Goal: Transaction & Acquisition: Purchase product/service

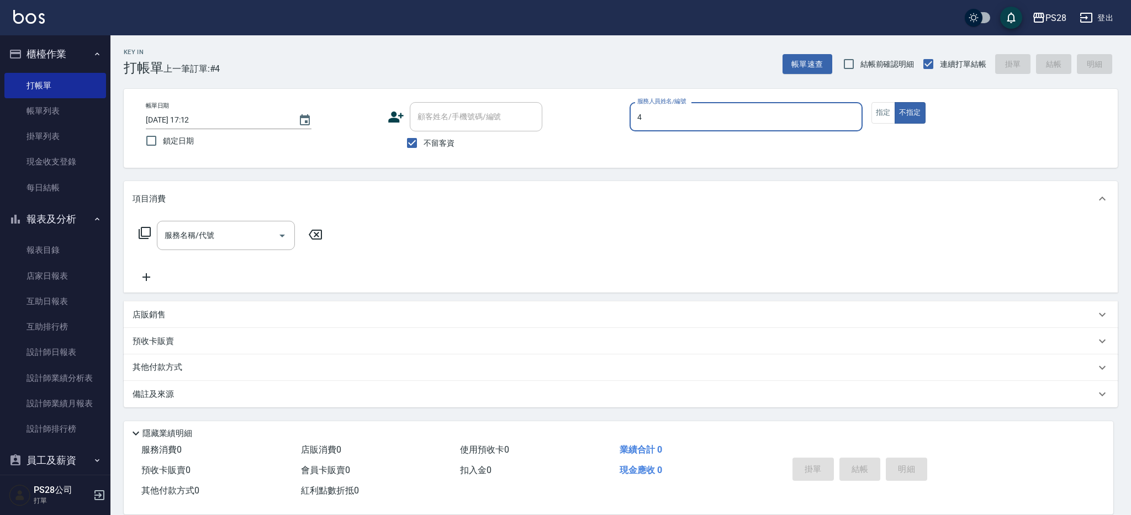
type input "4"
type button "false"
type input "NITA-4"
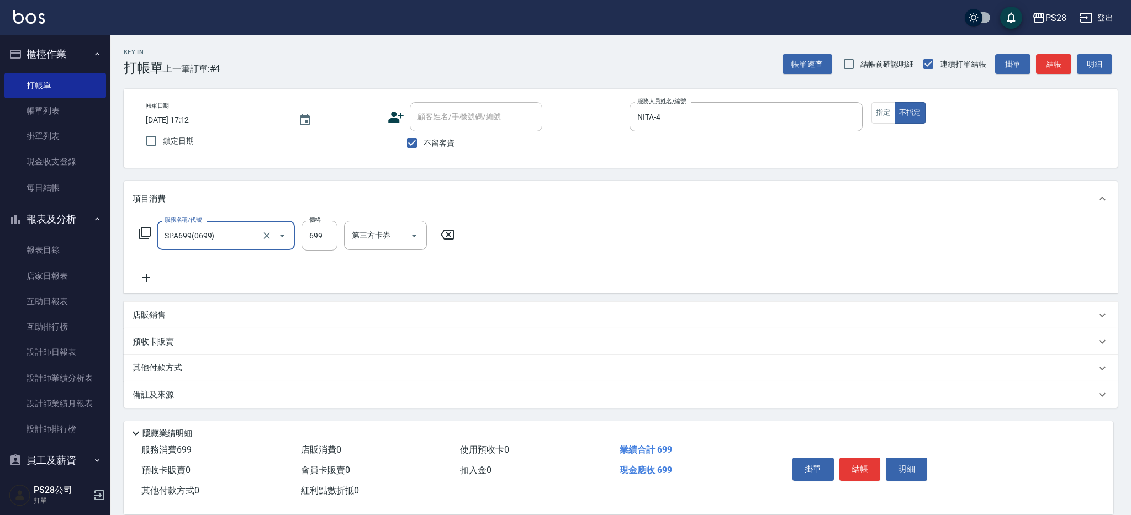
type input "SPA699(0699)"
type input "NITA-4"
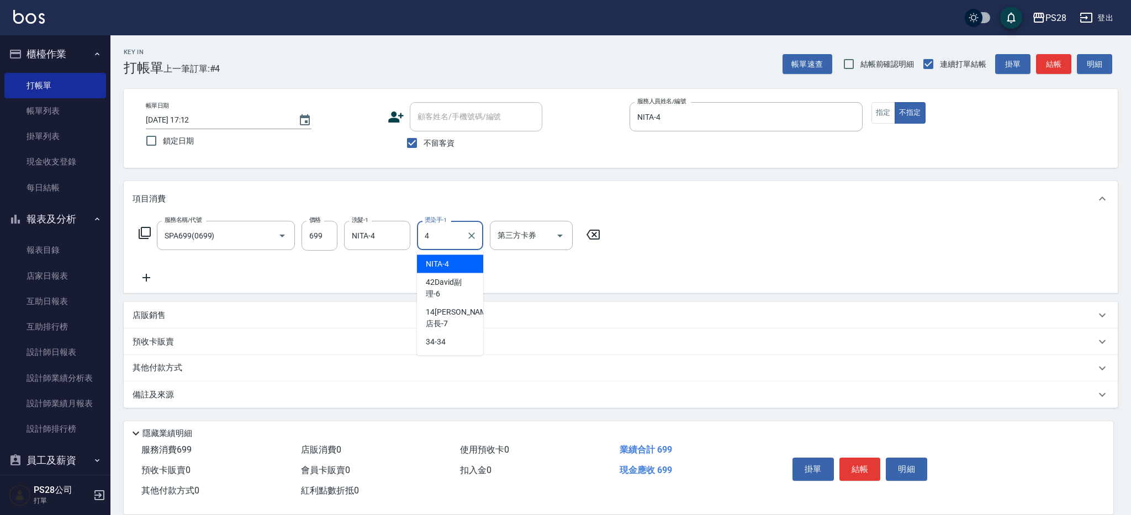
type input "NITA-4"
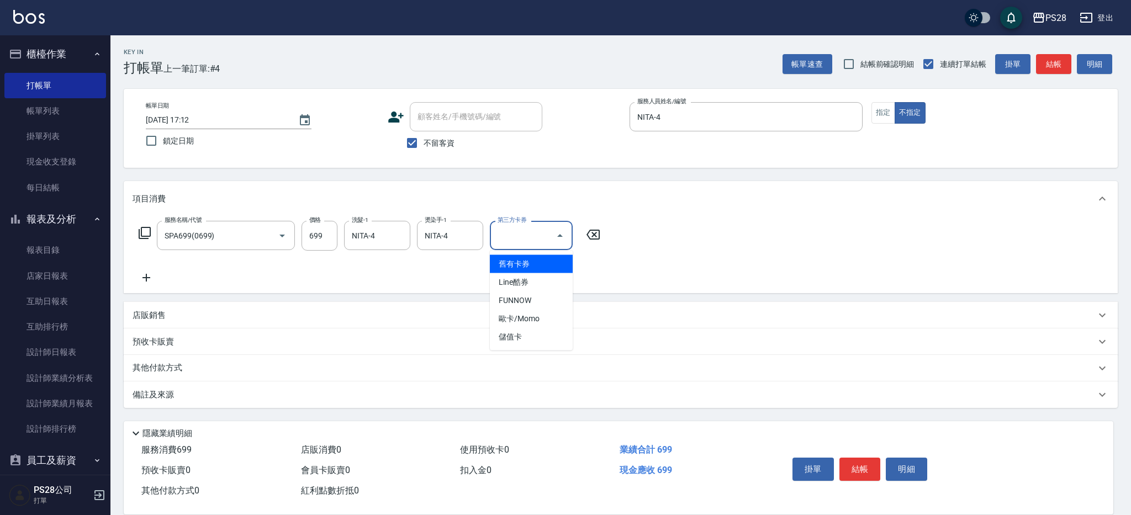
type input "舊有卡券"
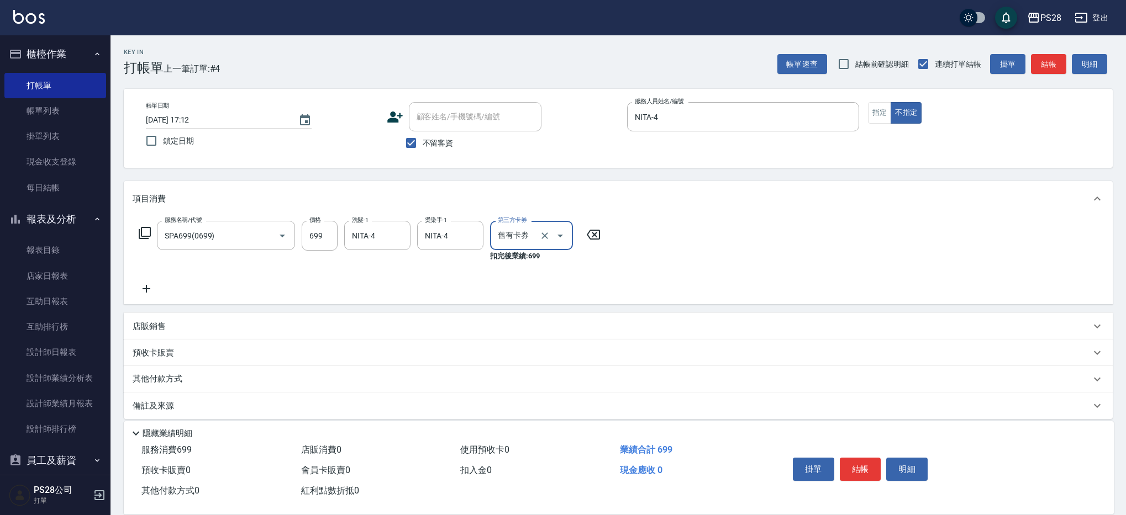
click at [542, 240] on icon "Clear" at bounding box center [544, 235] width 11 height 11
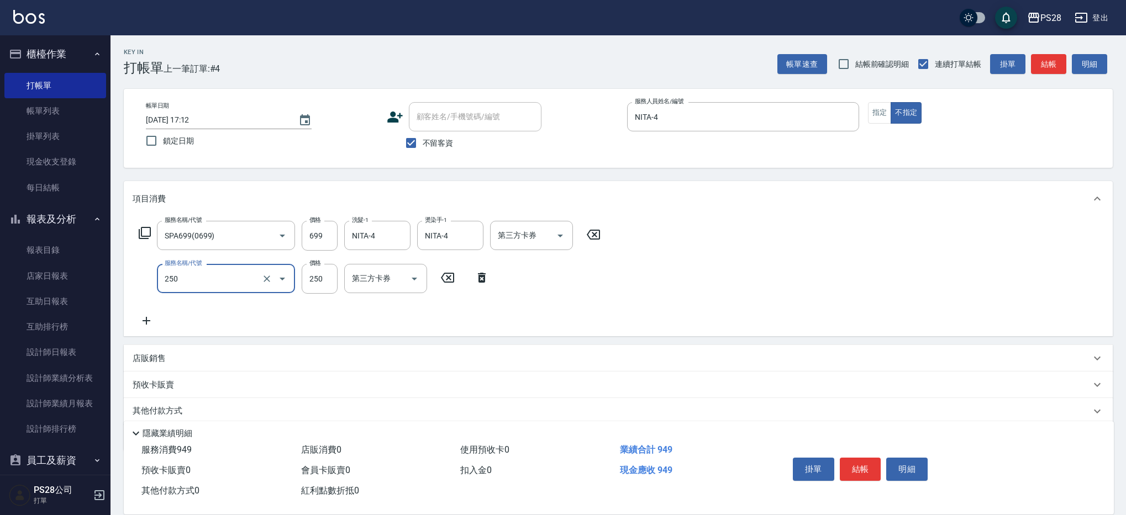
type input "單剪(250)"
click at [329, 287] on input "19" at bounding box center [320, 279] width 36 height 30
type input "149"
click at [868, 475] on button "結帳" at bounding box center [860, 469] width 41 height 23
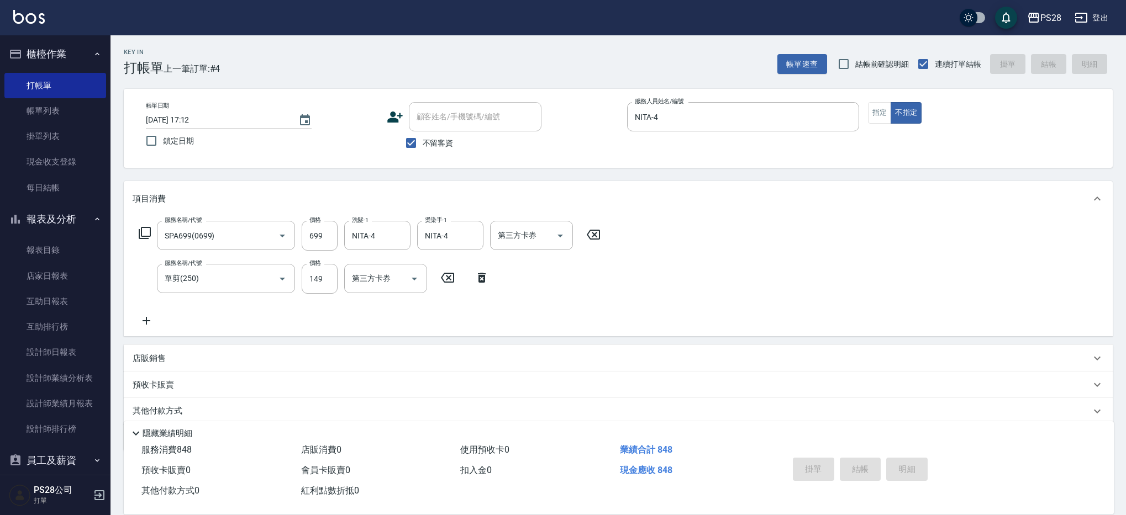
type input "[DATE] 18:28"
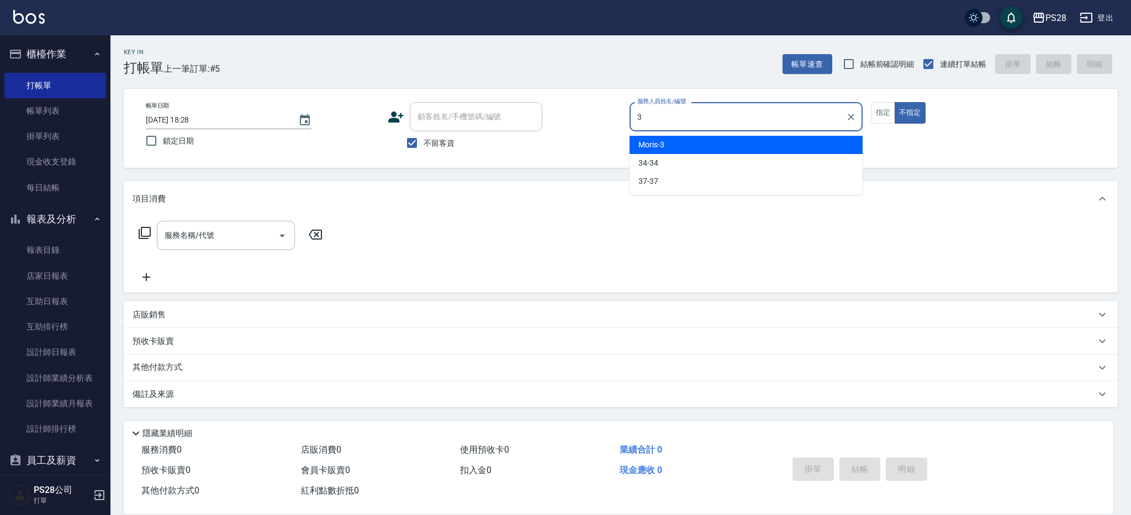
type input "Moris-3"
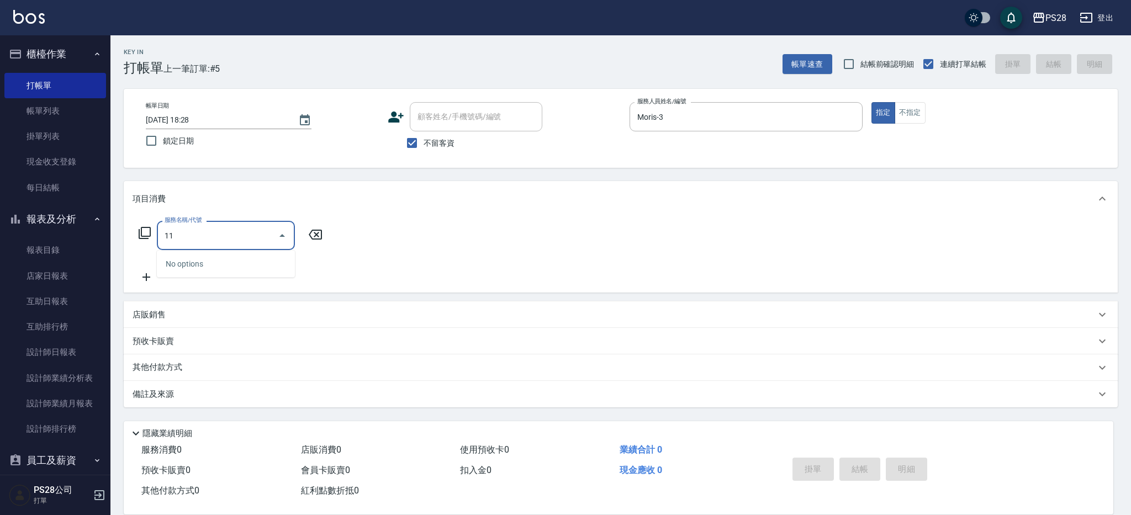
type input "1"
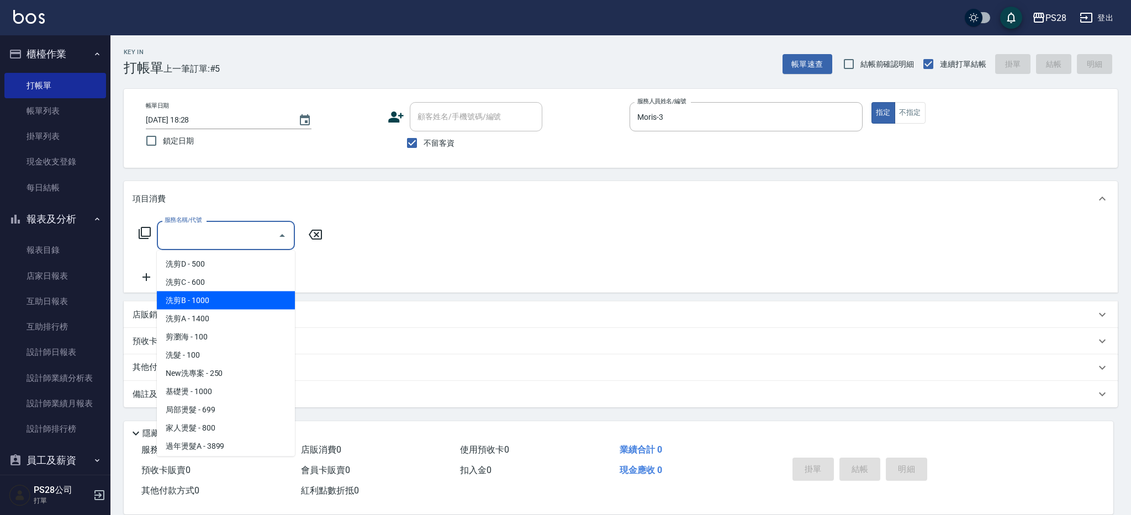
click at [197, 298] on span "洗剪B - 1000" at bounding box center [226, 301] width 138 height 18
type input "洗剪B(004)"
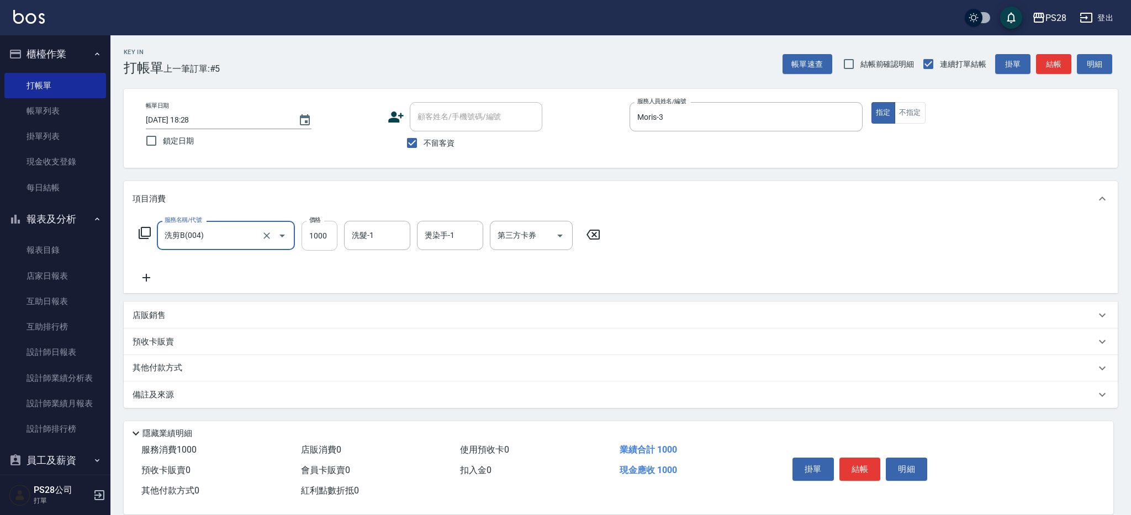
click at [331, 236] on input "1000" at bounding box center [320, 236] width 36 height 30
type input "1100"
type input "Moris-3"
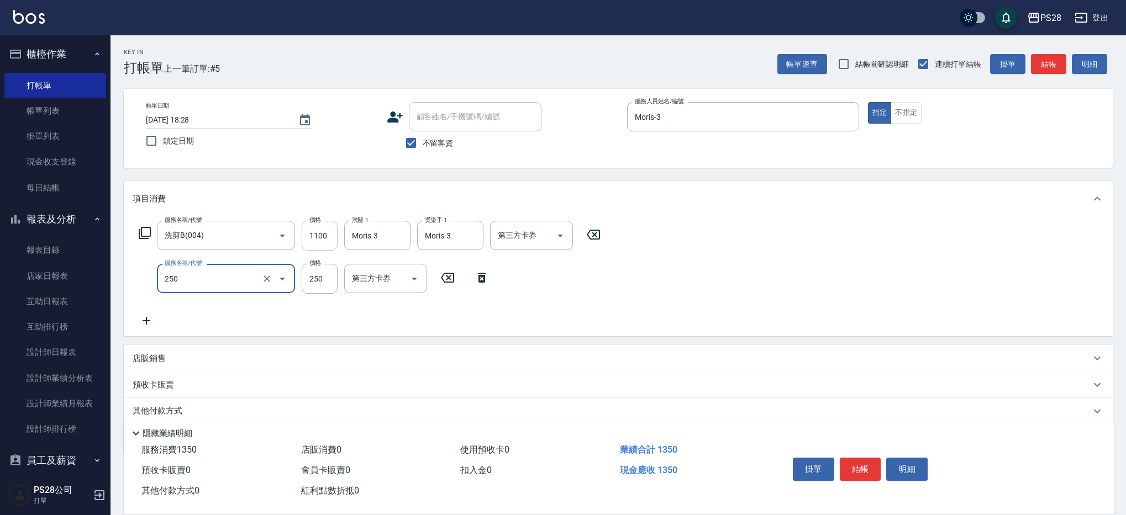
type input "單剪(250)"
type input "400"
click at [149, 361] on p "店販銷售" at bounding box center [149, 359] width 33 height 12
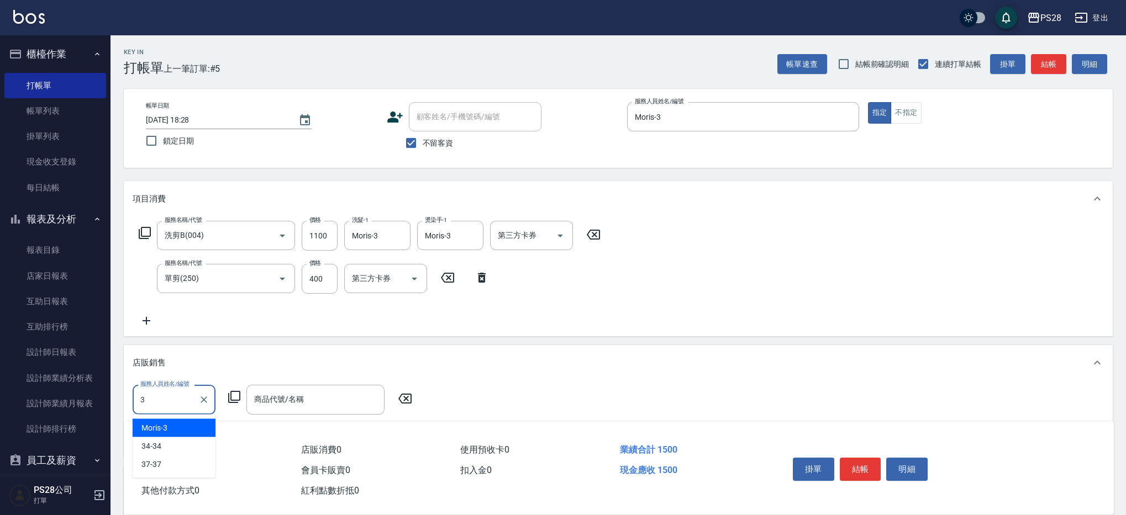
type input "Moris-3"
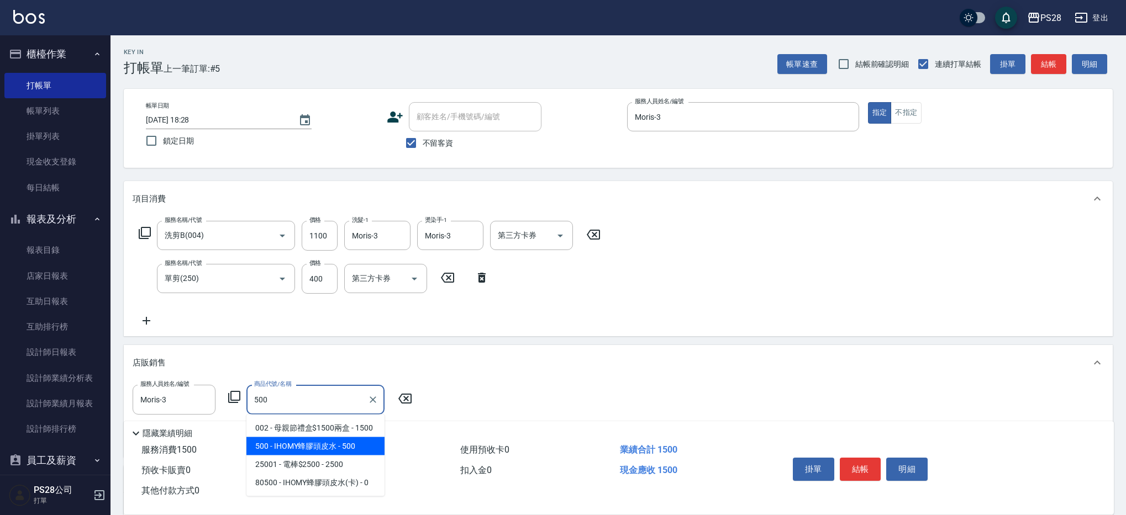
click at [288, 442] on span "500 - IHOMY蜂膠頭皮水 - 500" at bounding box center [315, 447] width 138 height 18
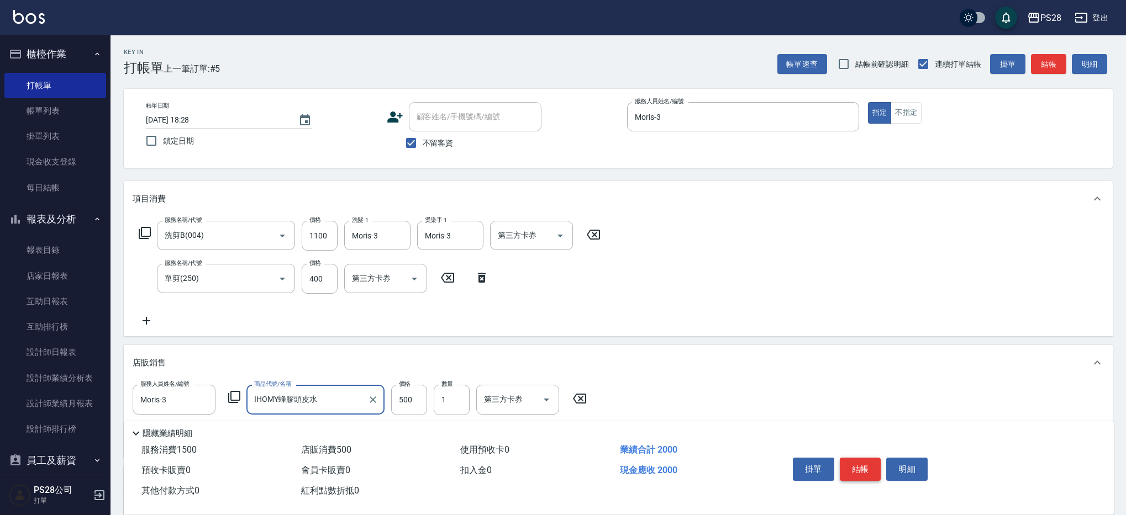
type input "IHOMY蜂膠頭皮水"
click at [857, 468] on button "結帳" at bounding box center [860, 469] width 41 height 23
type input "[DATE] 18:29"
